Goal: Check status: Check status

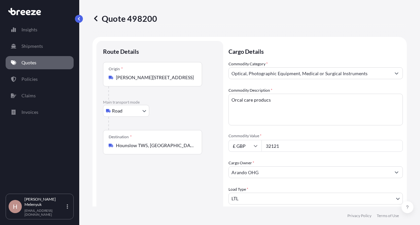
select select "Road"
select select "1"
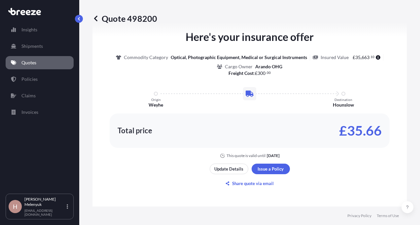
click at [29, 58] on link "Quotes" at bounding box center [40, 62] width 68 height 13
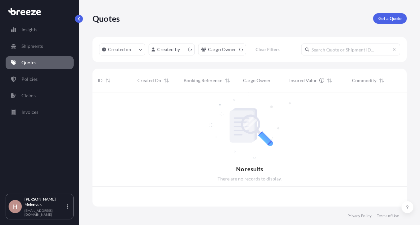
scroll to position [113, 310]
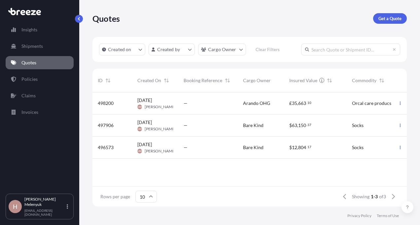
click at [194, 104] on div "—" at bounding box center [208, 103] width 49 height 7
select select "Road"
select select "1"
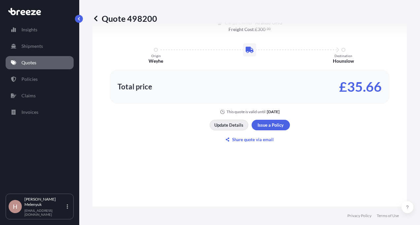
click at [222, 124] on p "Update Details" at bounding box center [228, 125] width 29 height 7
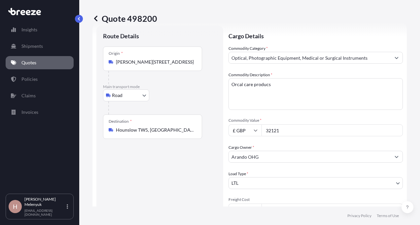
scroll to position [11, 0]
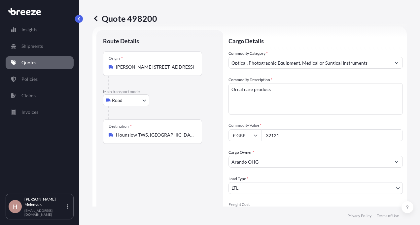
click at [284, 134] on input "32121" at bounding box center [332, 136] width 141 height 12
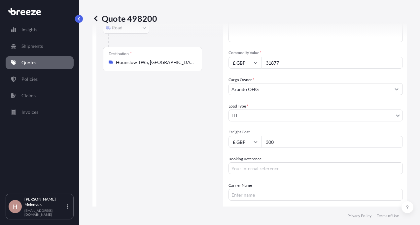
scroll to position [84, 0]
type input "31877"
drag, startPoint x: 280, startPoint y: 144, endPoint x: 260, endPoint y: 141, distance: 20.0
click at [260, 141] on div "£ GBP 300" at bounding box center [316, 142] width 174 height 12
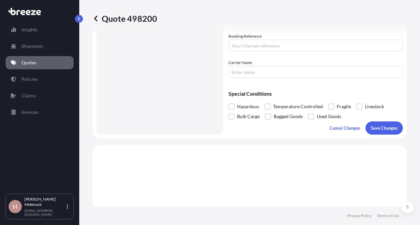
scroll to position [207, 0]
type input "240"
click at [377, 127] on p "Save Changes" at bounding box center [384, 128] width 27 height 7
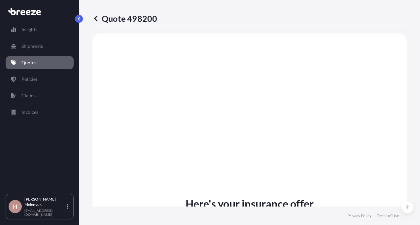
select select "Road"
select select "1"
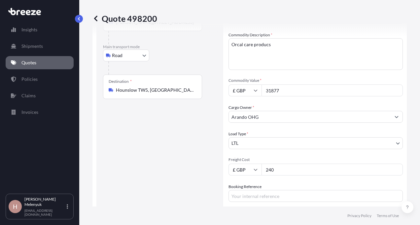
scroll to position [55, 0]
click at [278, 92] on input "31877" at bounding box center [332, 91] width 141 height 12
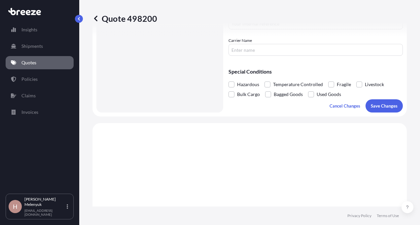
scroll to position [229, 0]
type input "31881"
click at [380, 112] on button "Save Changes" at bounding box center [384, 105] width 37 height 13
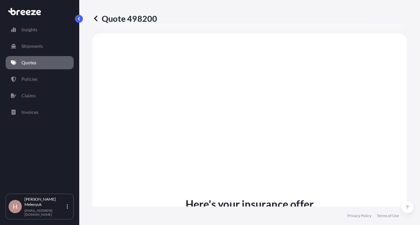
scroll to position [319, 0]
select select "Road"
select select "1"
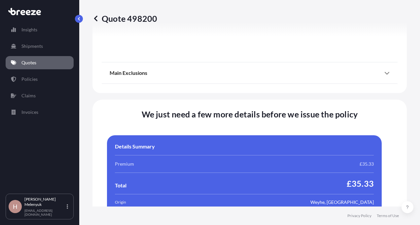
scroll to position [1326, 0]
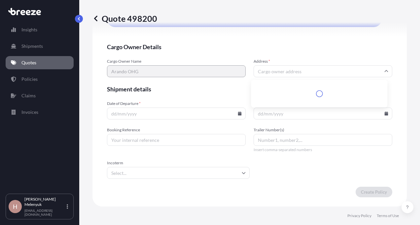
click at [285, 71] on input "Address *" at bounding box center [323, 71] width 139 height 12
paste input "[PERSON_NAME] Bleith [PERSON_NAME][STREET_ADDRESS][PERSON_NAME]"
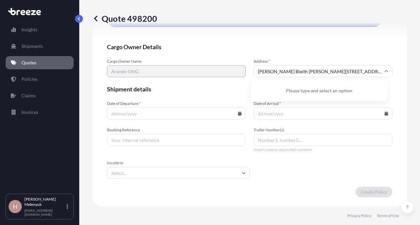
scroll to position [1333, 0]
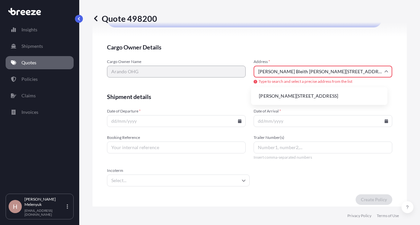
click at [286, 94] on li "[PERSON_NAME][STREET_ADDRESS]" at bounding box center [319, 96] width 131 height 13
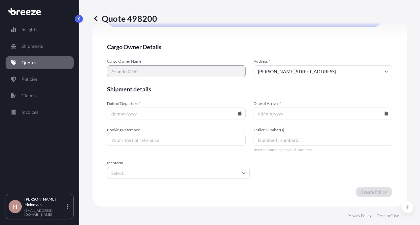
type input "[PERSON_NAME][STREET_ADDRESS]"
click at [209, 101] on form "Cargo Owner Details Cargo Owner Name [PERSON_NAME] Address * [PERSON_NAME][STRE…" at bounding box center [249, 120] width 285 height 155
click at [238, 114] on icon at bounding box center [240, 114] width 4 height 4
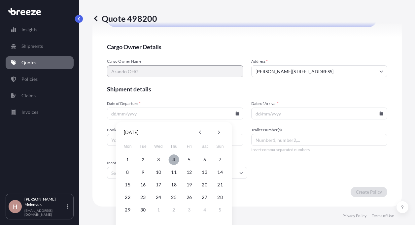
click at [172, 160] on button "4" at bounding box center [174, 160] width 11 height 11
type input "[DATE]"
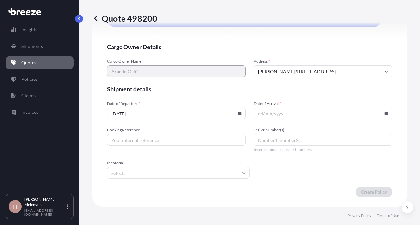
click at [385, 113] on icon at bounding box center [387, 114] width 4 height 4
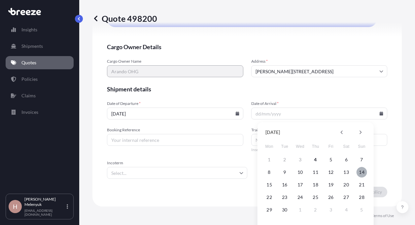
click at [364, 173] on button "14" at bounding box center [362, 172] width 11 height 11
type input "[DATE]"
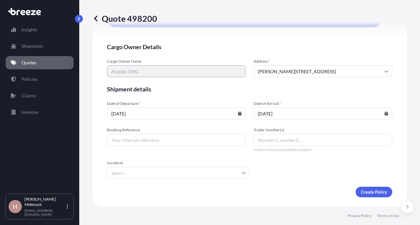
click at [205, 176] on input "Incoterm" at bounding box center [178, 173] width 143 height 12
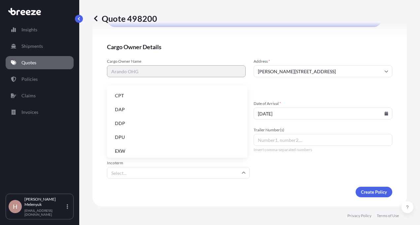
click at [179, 125] on li "DDP" at bounding box center [177, 123] width 135 height 13
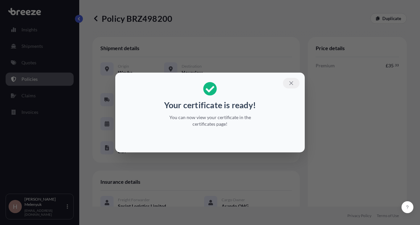
click at [292, 85] on icon "button" at bounding box center [291, 83] width 6 height 6
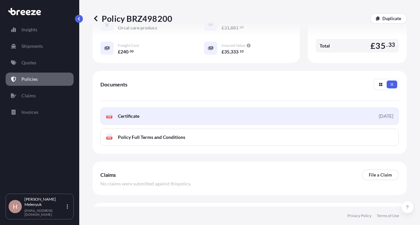
scroll to position [203, 0]
click at [375, 119] on link "PDF Certificate [DATE]" at bounding box center [249, 115] width 299 height 17
